Goal: Transaction & Acquisition: Purchase product/service

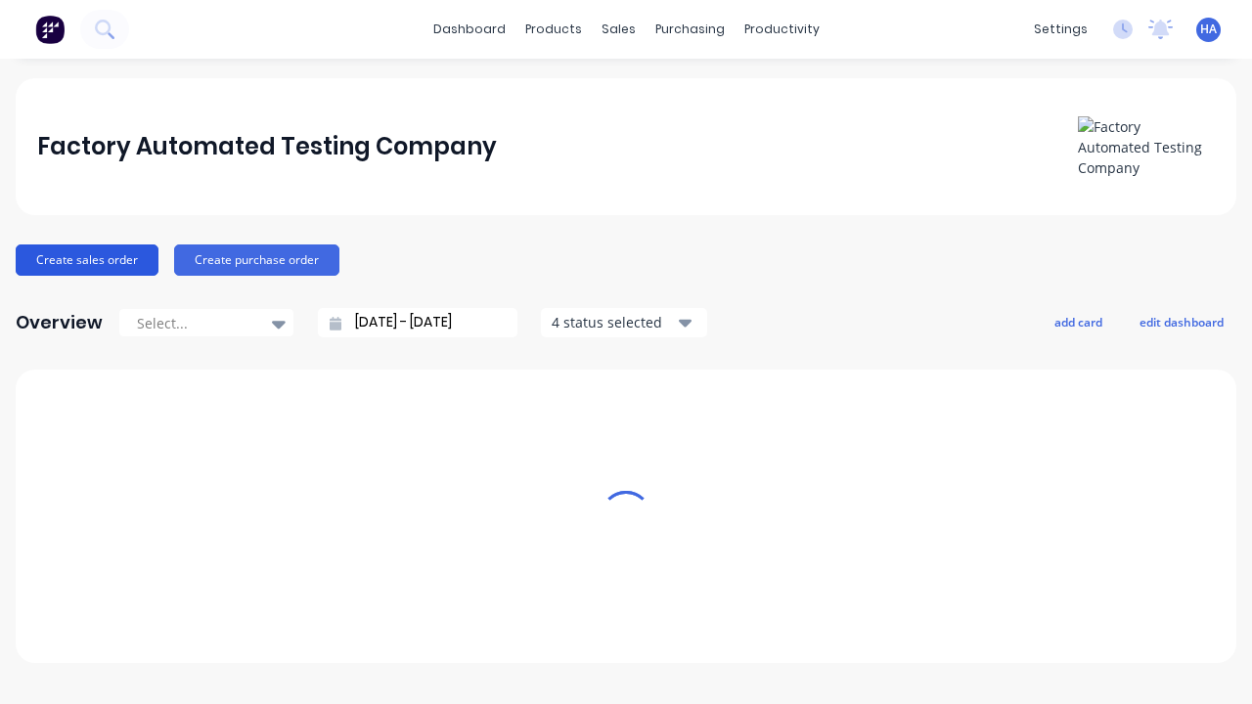
click at [85, 259] on button "Create sales order" at bounding box center [87, 260] width 143 height 31
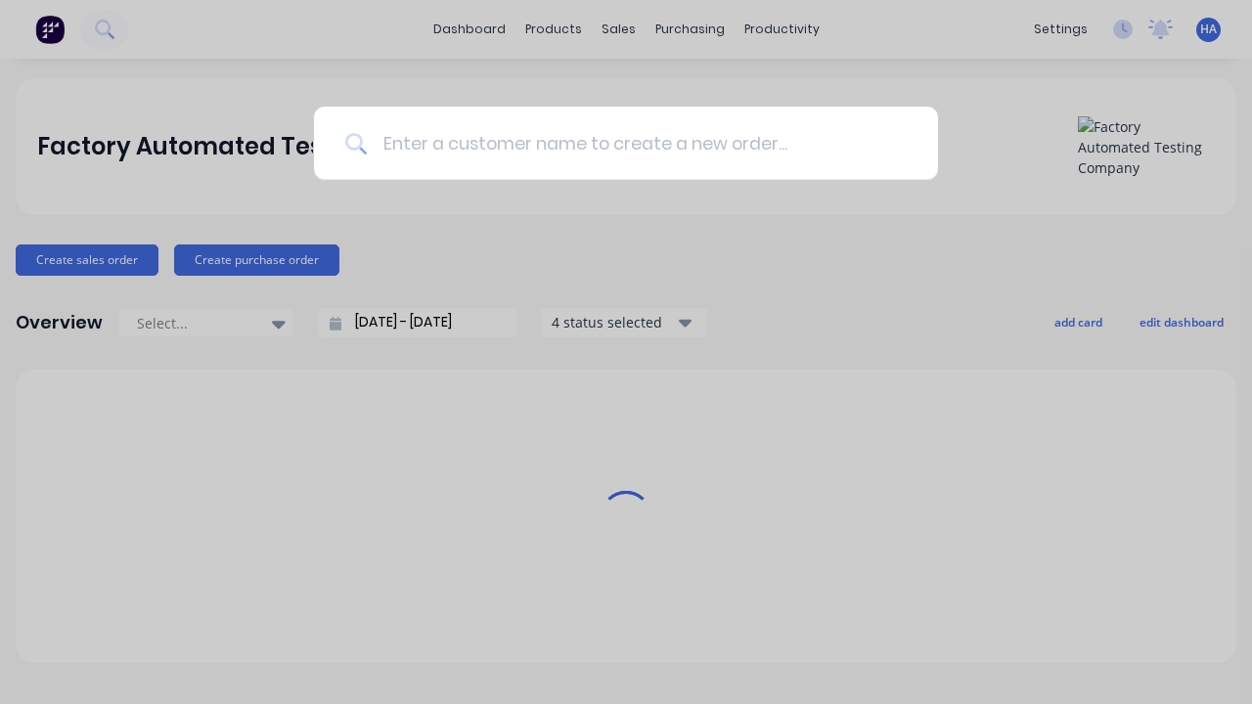
click at [636, 143] on input at bounding box center [637, 143] width 540 height 73
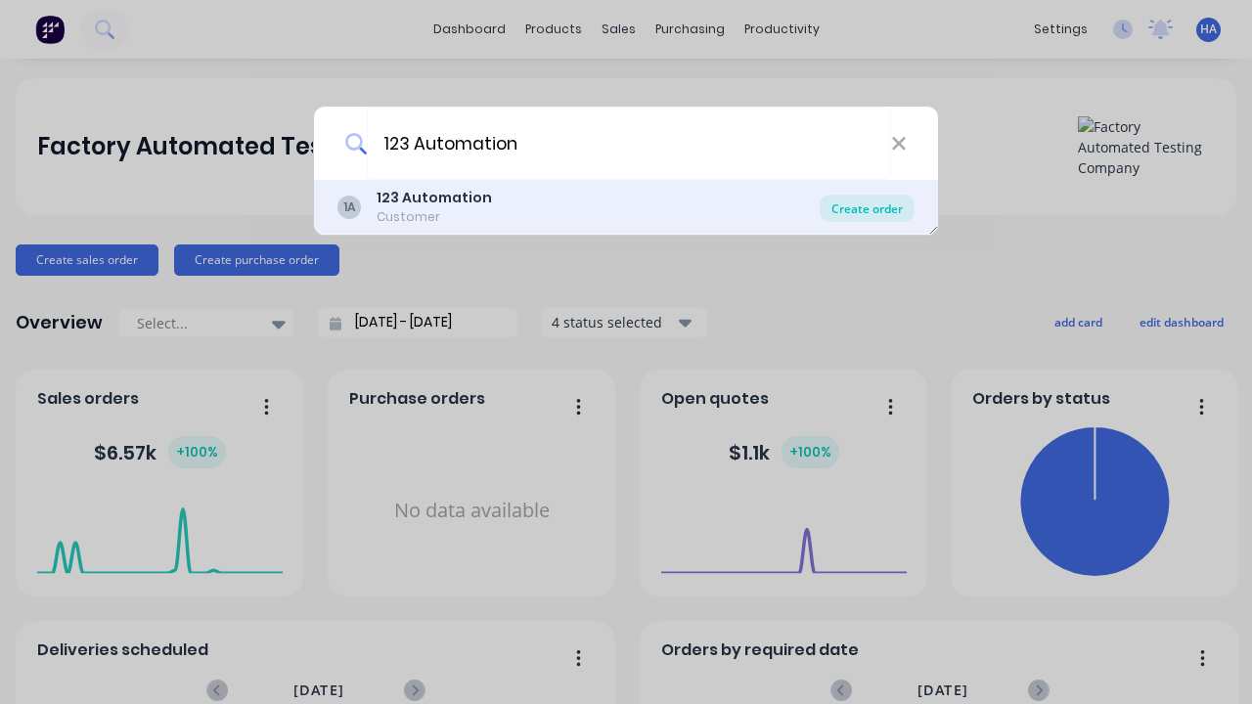
type input "123 Automation"
click at [867, 208] on div "Create order" at bounding box center [867, 208] width 95 height 27
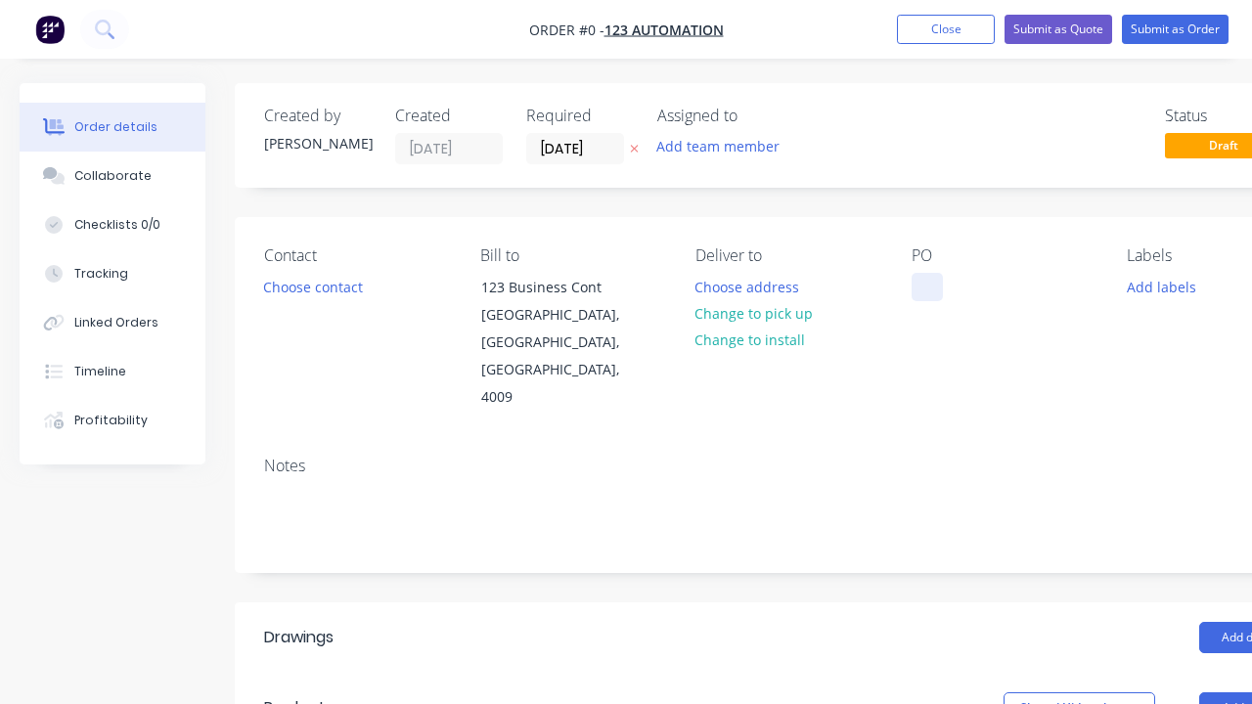
click at [926, 287] on div at bounding box center [927, 287] width 31 height 28
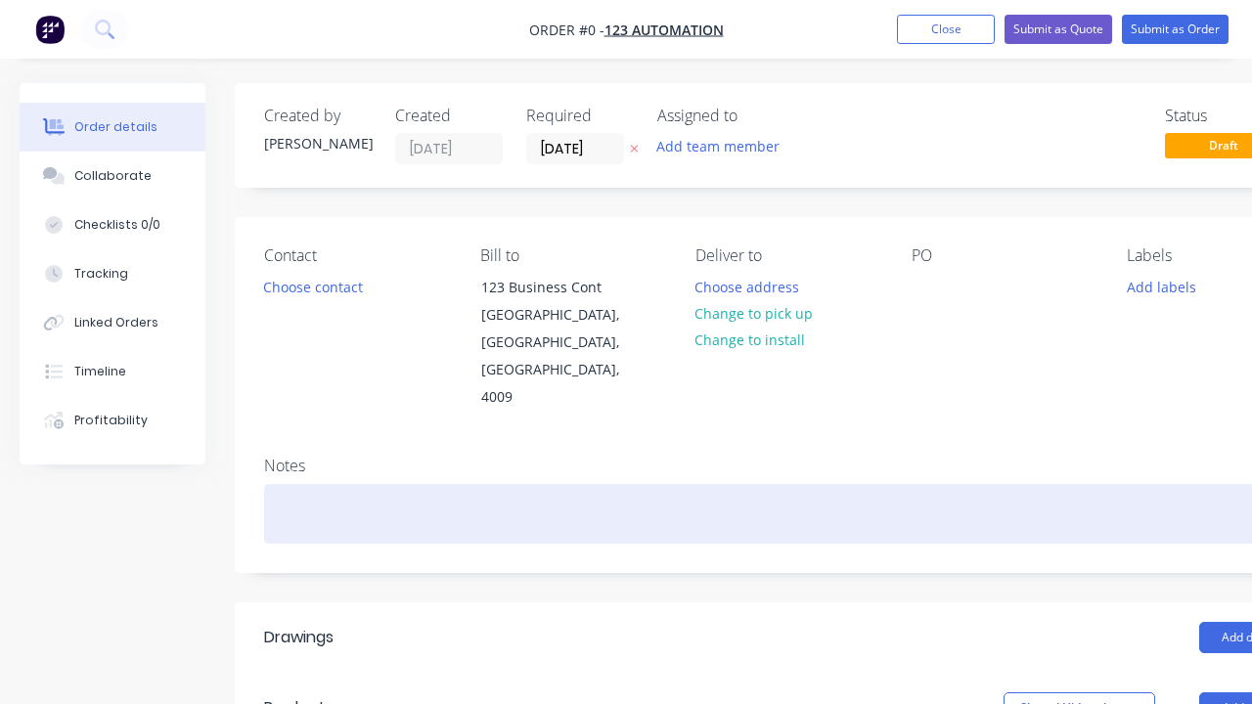
click at [728, 459] on div "Order details Collaborate Checklists 0/0 Tracking Linked Orders Timeline Profit…" at bounding box center [680, 695] width 1361 height 1225
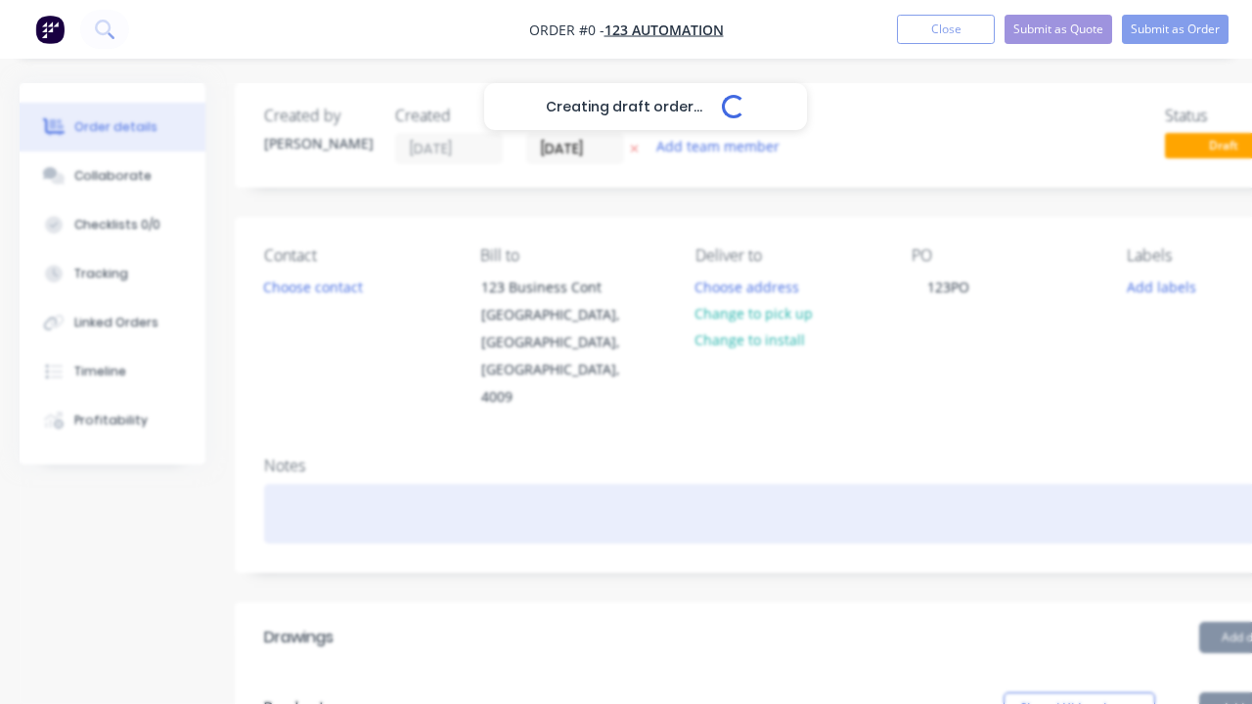
scroll to position [0, 60]
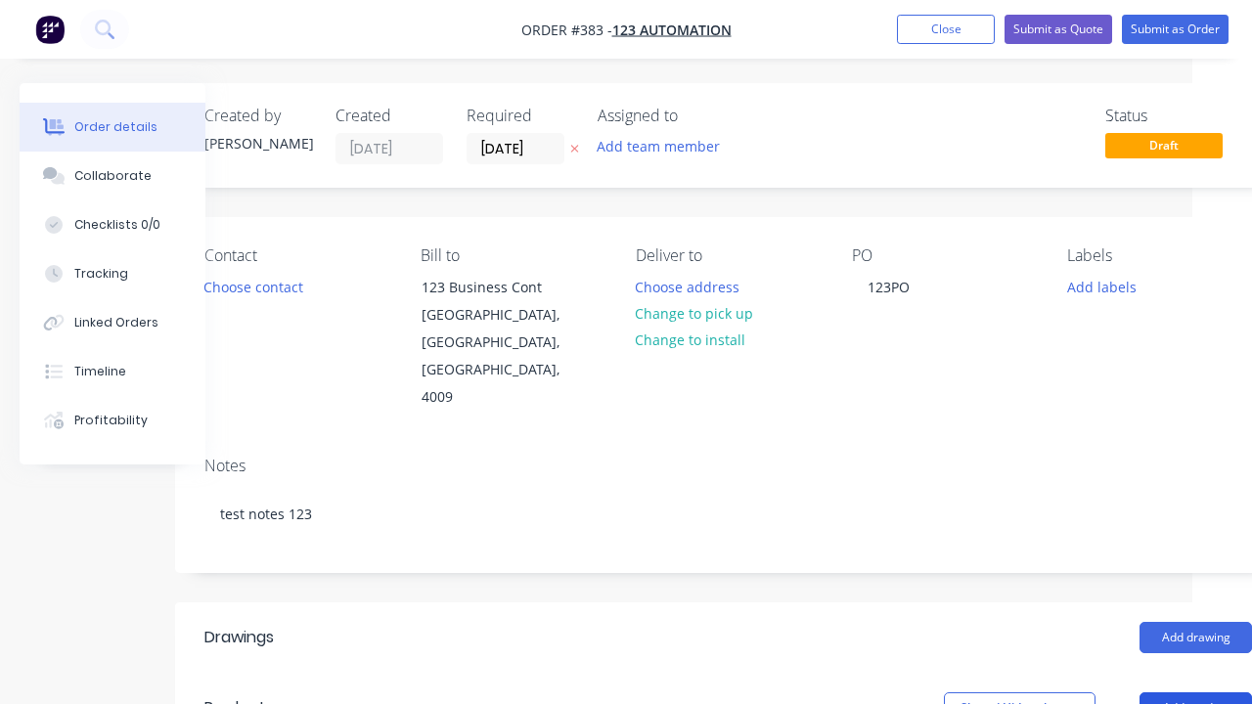
click at [1195, 693] on button "Add product" at bounding box center [1196, 708] width 112 height 31
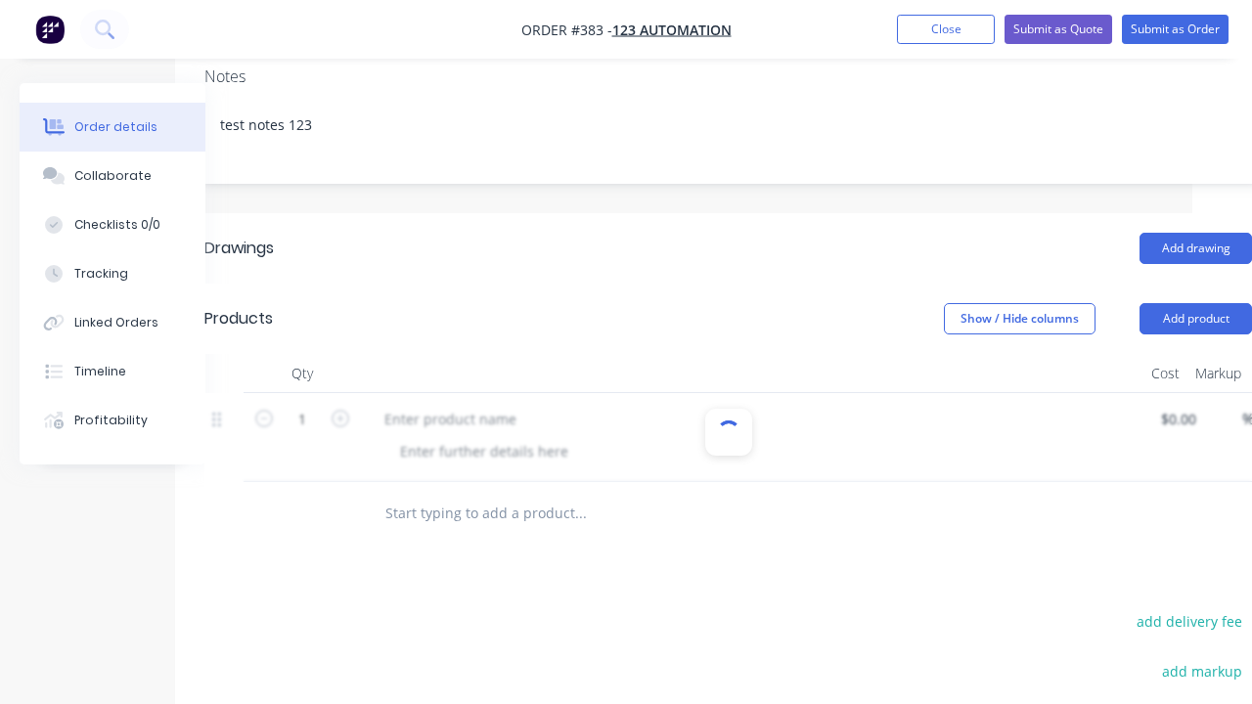
scroll to position [63, 0]
